Goal: Information Seeking & Learning: Learn about a topic

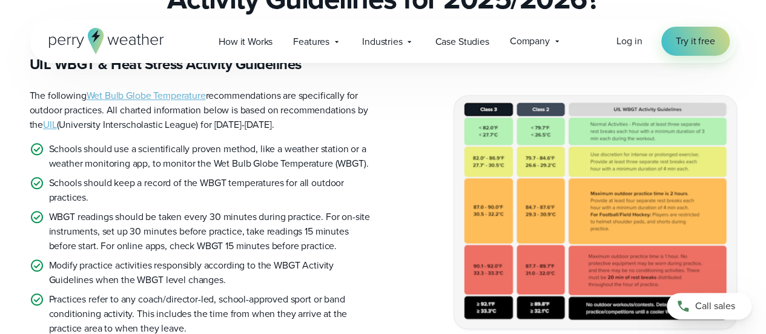
scroll to position [374, 0]
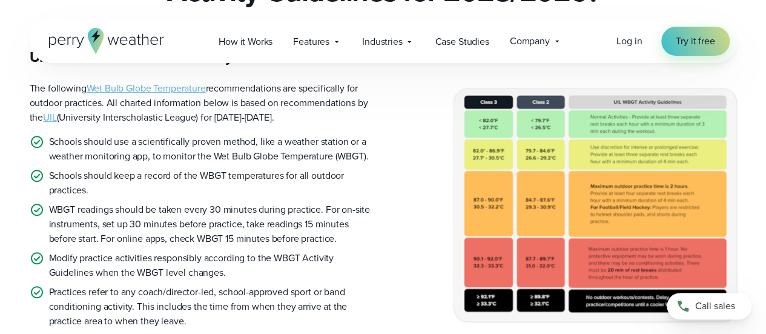
drag, startPoint x: 770, startPoint y: 15, endPoint x: 769, endPoint y: 36, distance: 20.6
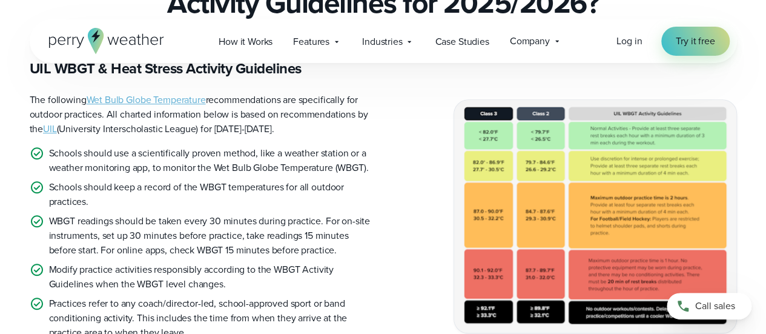
scroll to position [371, 0]
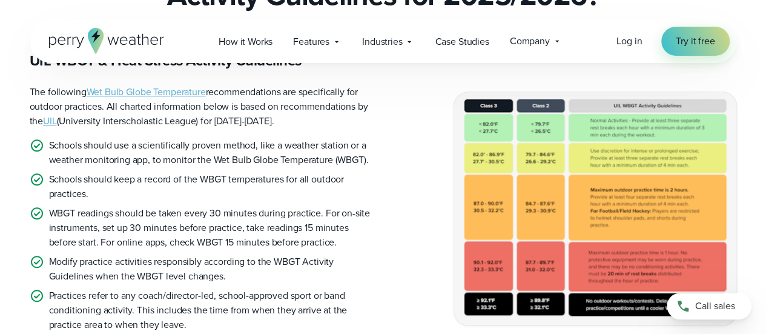
click at [567, 215] on img at bounding box center [595, 208] width 282 height 232
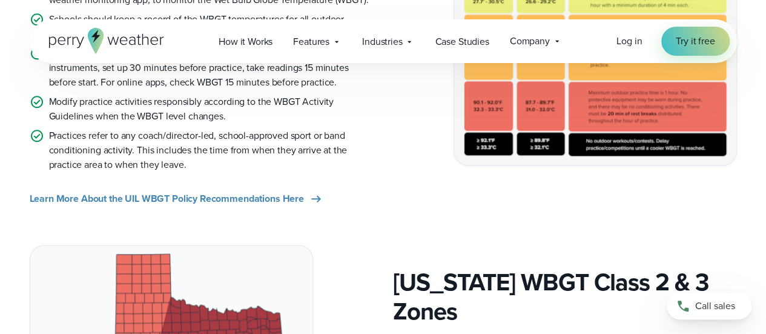
scroll to position [470, 0]
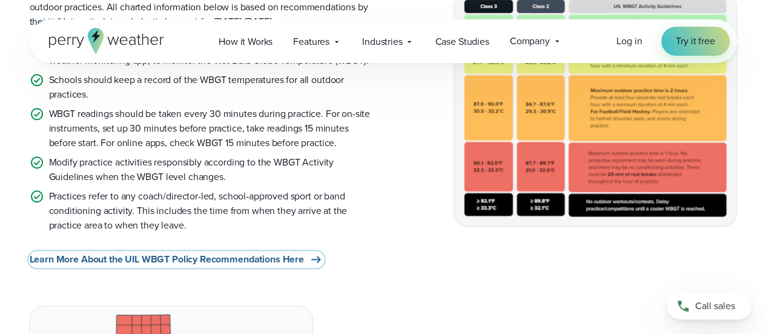
click at [269, 257] on span "Learn More About the UIL WBGT Policy Recommendations Here" at bounding box center [167, 259] width 274 height 15
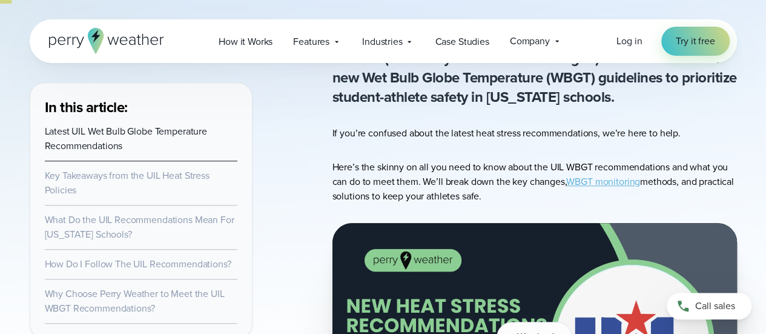
scroll to position [391, 0]
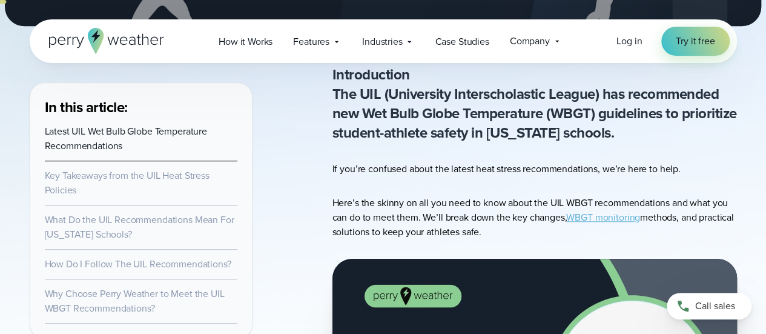
drag, startPoint x: 771, startPoint y: 22, endPoint x: 768, endPoint y: 39, distance: 17.8
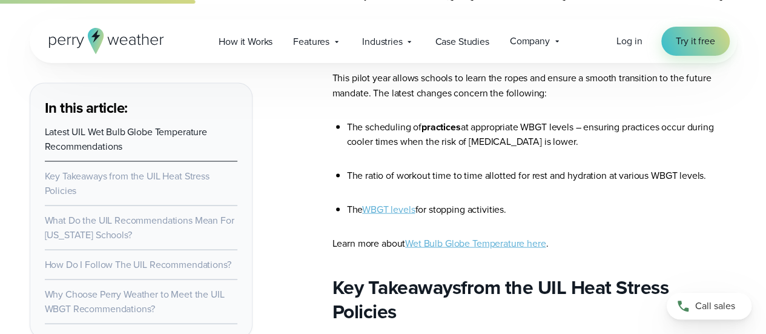
scroll to position [1114, 0]
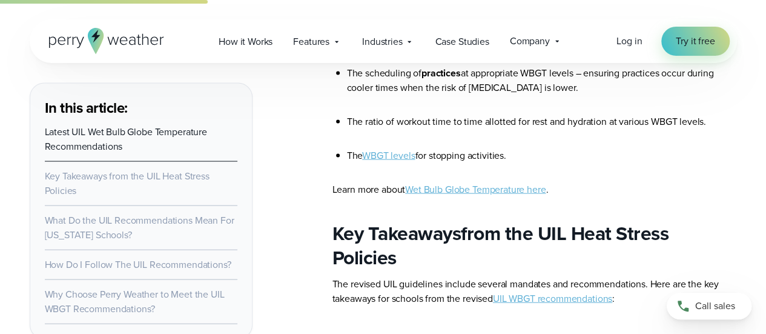
click at [411, 157] on link "WBGT levels" at bounding box center [388, 155] width 53 height 14
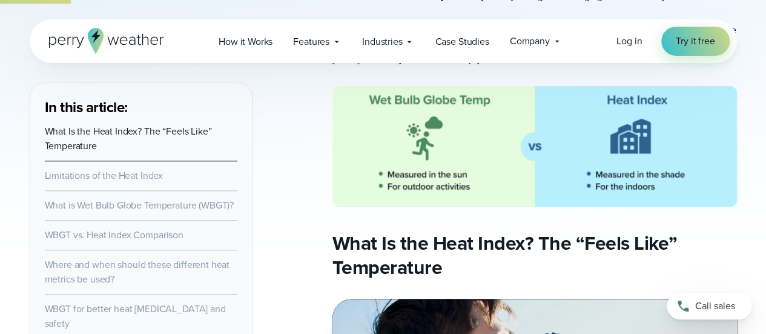
scroll to position [565, 0]
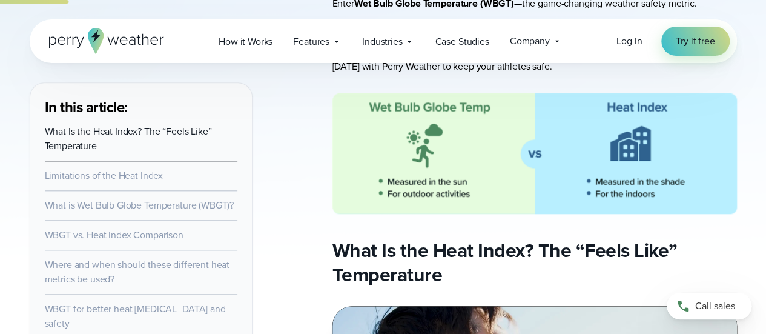
click at [622, 130] on img at bounding box center [534, 153] width 404 height 120
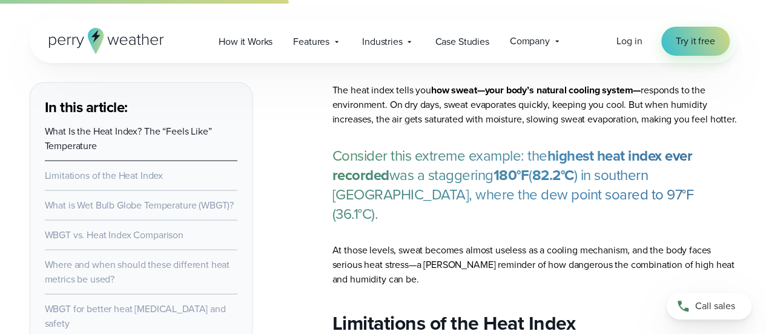
scroll to position [1352, 0]
